Goal: Obtain resource: Obtain resource

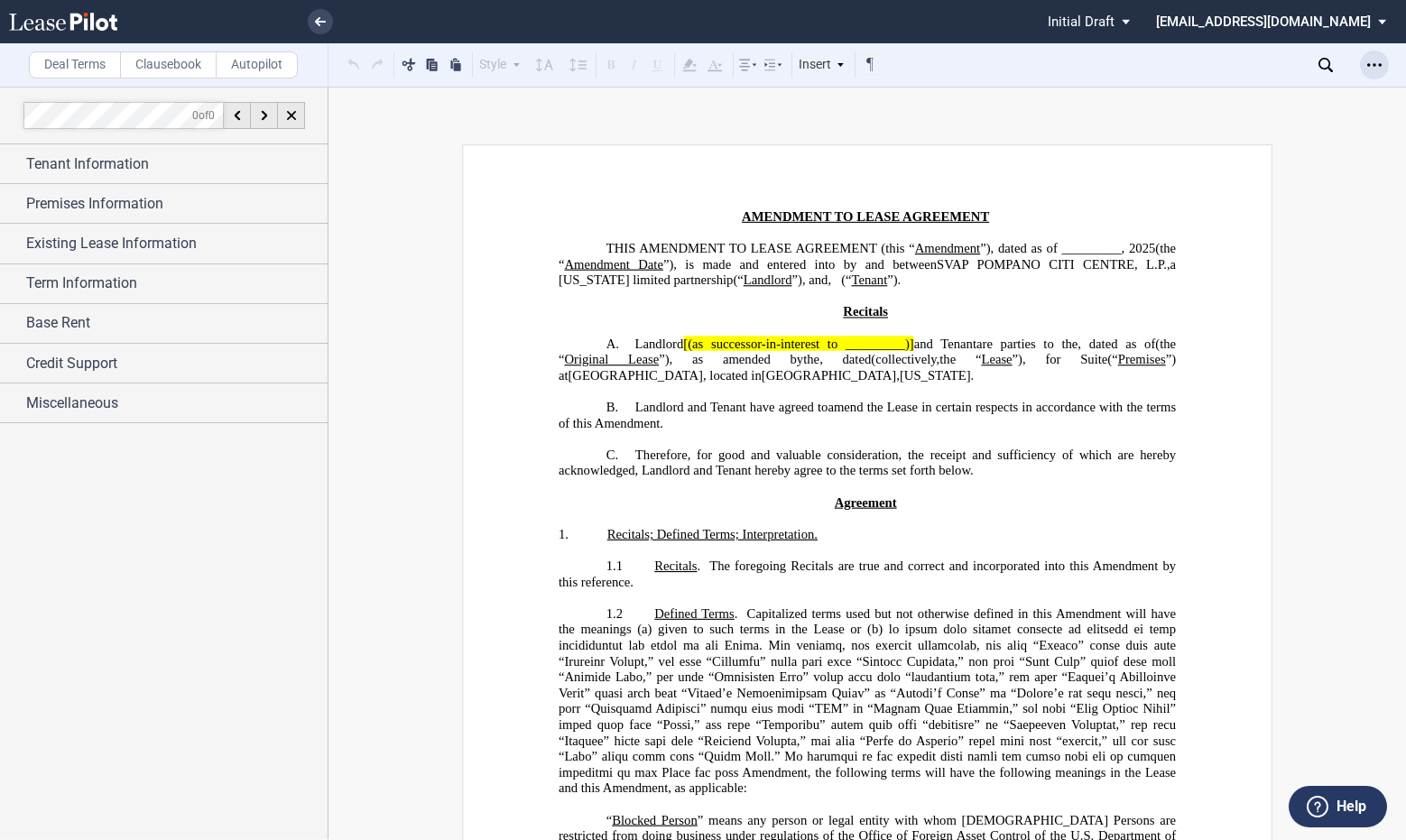
click at [1368, 66] on use "Open Lease options menu" at bounding box center [1373, 64] width 14 height 3
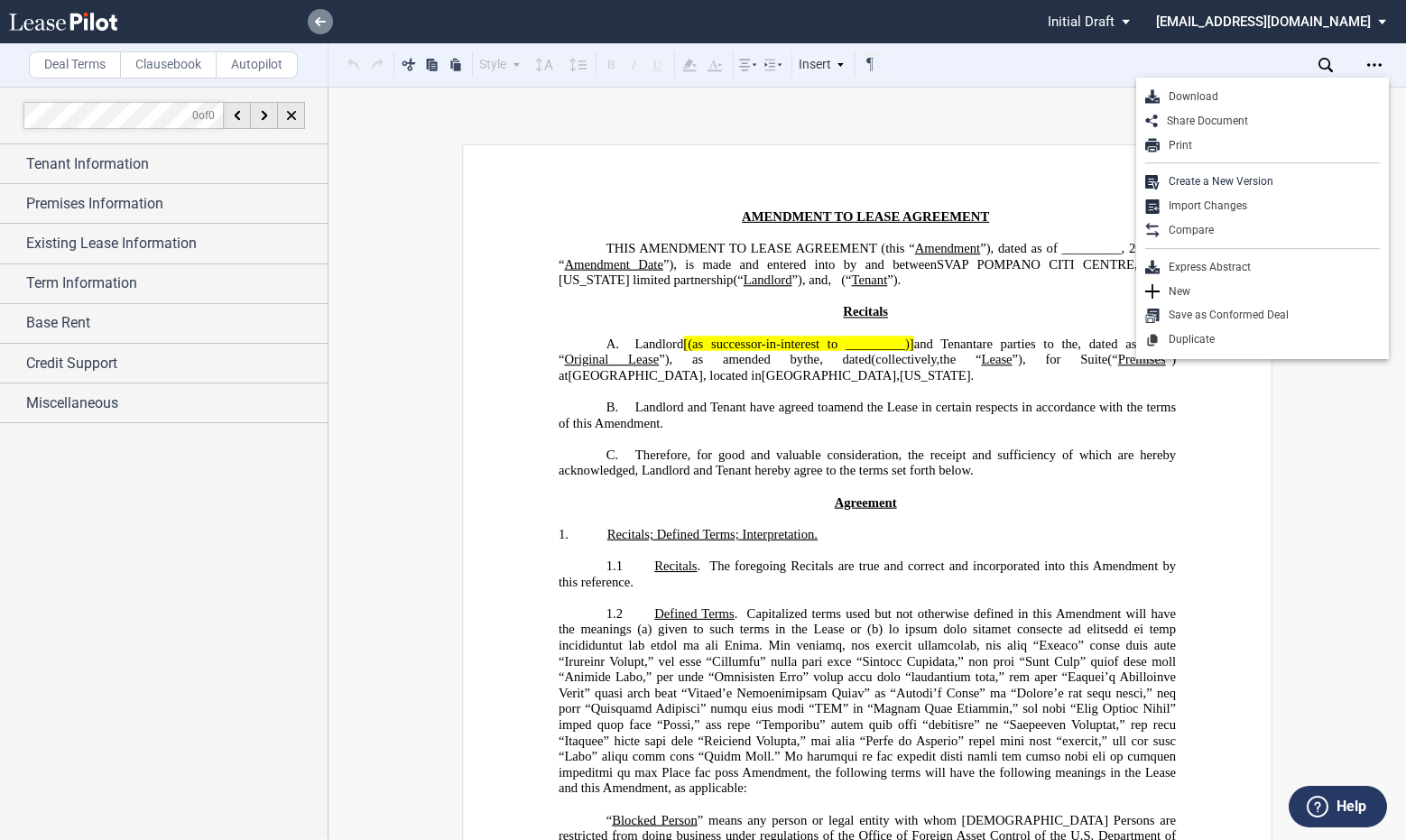
click at [318, 17] on icon at bounding box center [320, 21] width 11 height 9
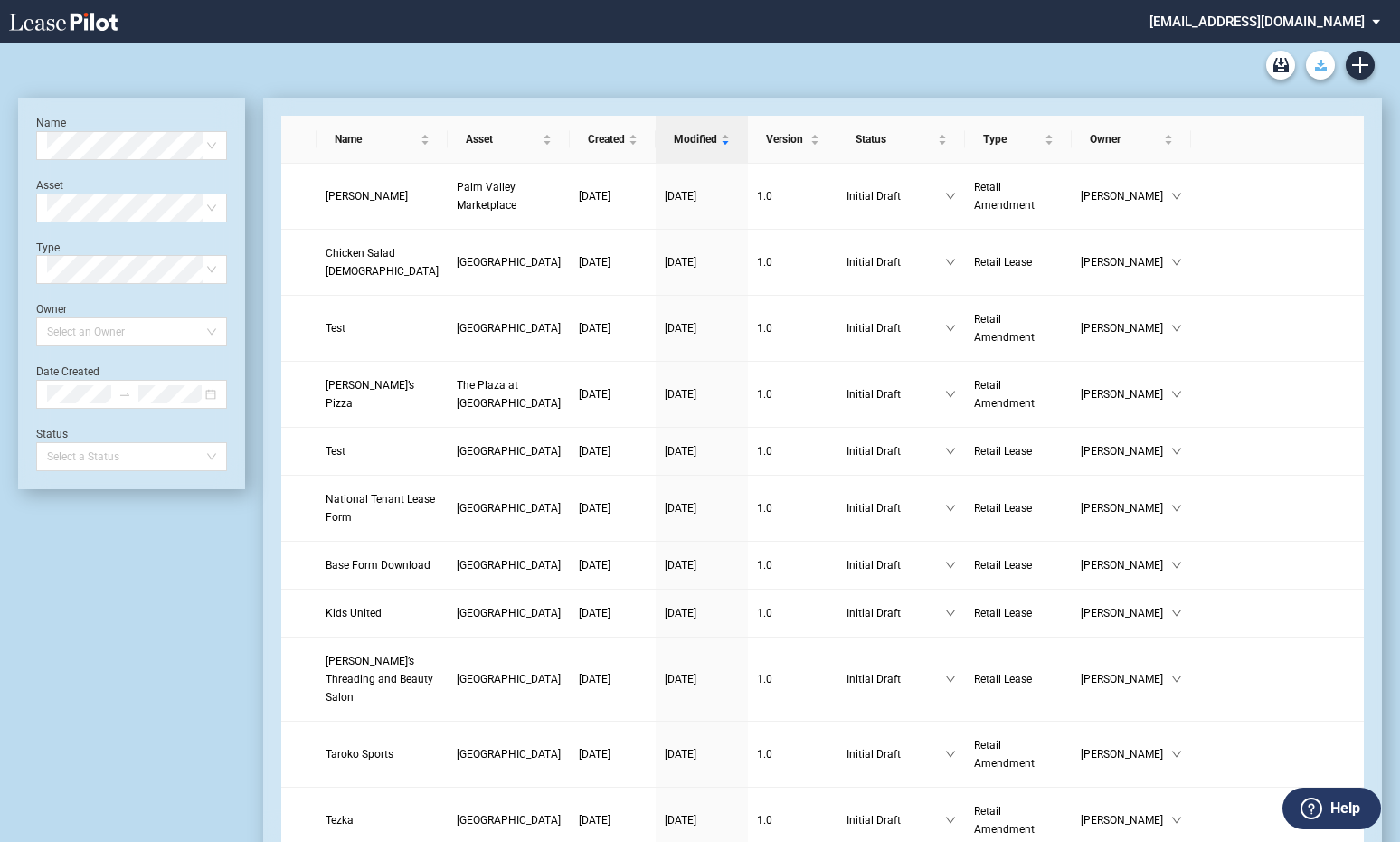
click at [1313, 65] on button "Download Blank Form" at bounding box center [1320, 65] width 29 height 29
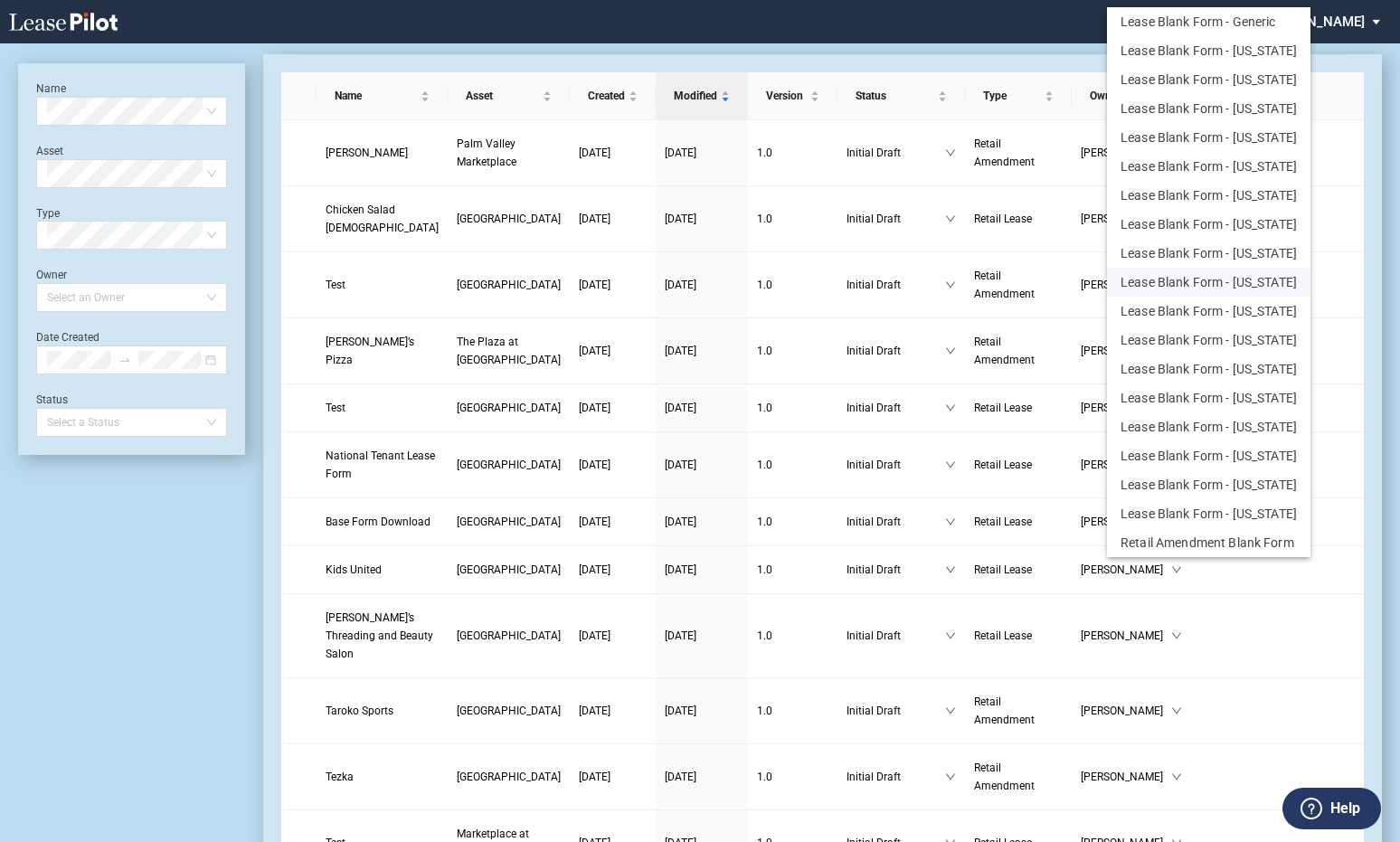
click at [1237, 275] on button "Lease Blank Form - [US_STATE]" at bounding box center [1208, 282] width 203 height 29
